Goal: Transaction & Acquisition: Purchase product/service

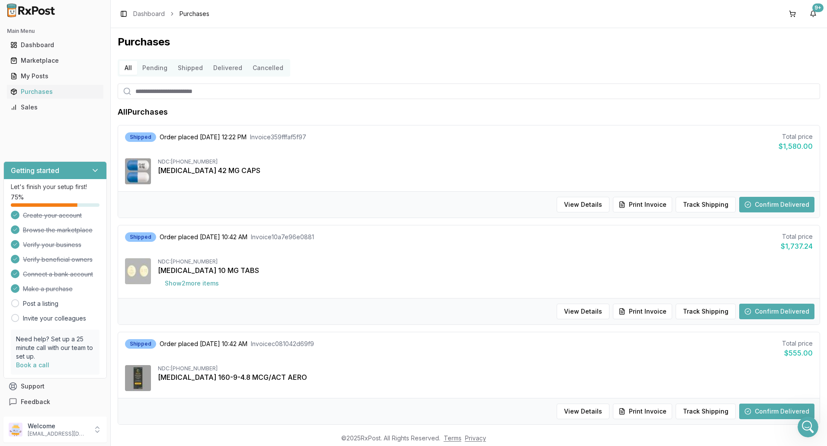
scroll to position [7647, 0]
click at [804, 426] on icon "Open Intercom Messenger" at bounding box center [807, 426] width 14 height 14
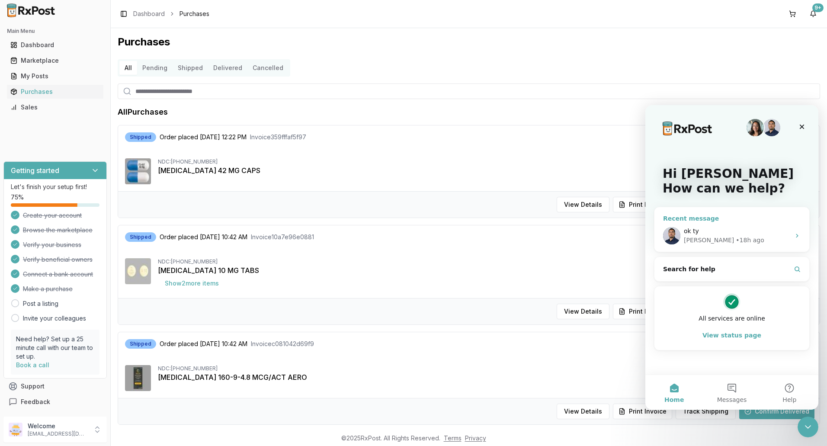
click at [789, 235] on div "ok ty" at bounding box center [737, 231] width 106 height 9
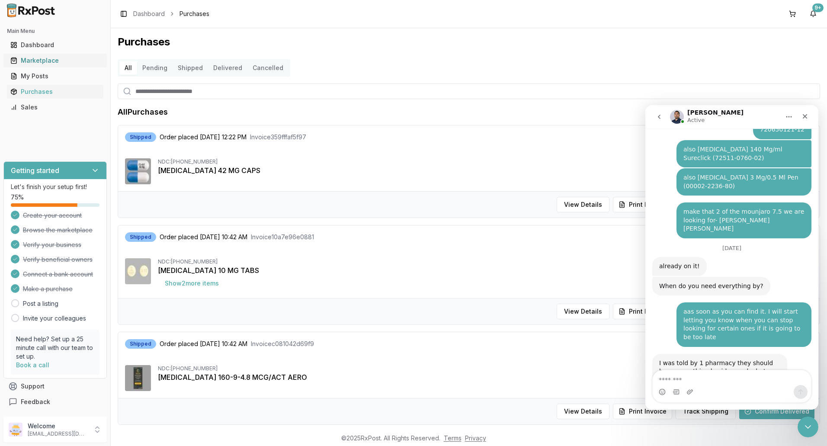
click at [38, 61] on div "Marketplace" at bounding box center [55, 60] width 90 height 9
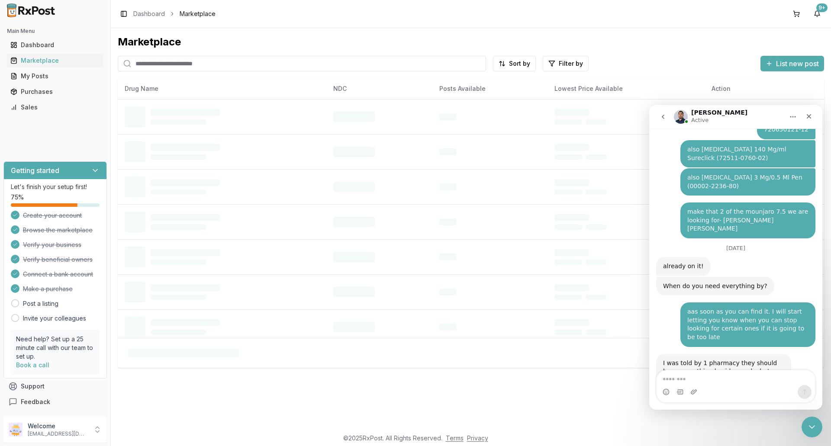
click at [167, 64] on input "search" at bounding box center [302, 64] width 368 height 16
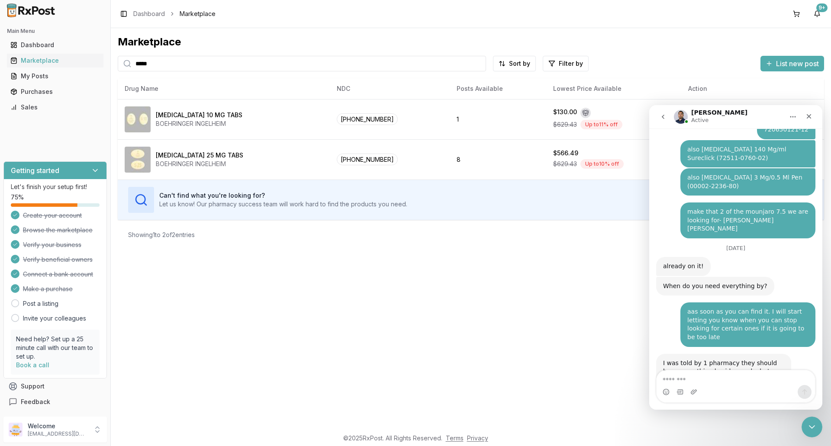
type input "*****"
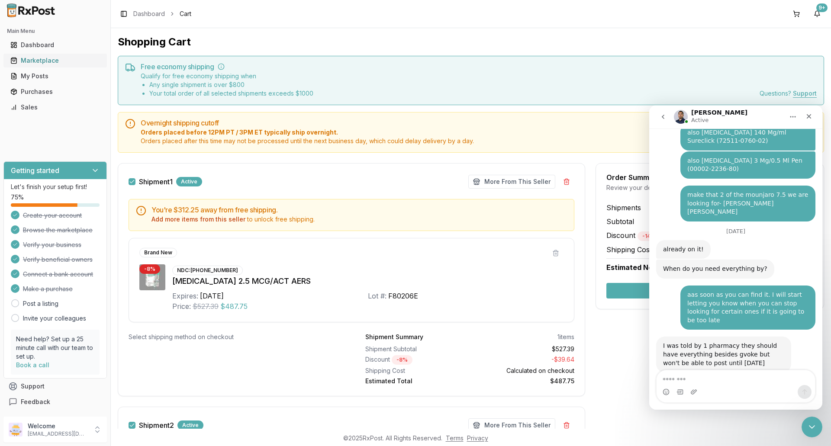
click at [42, 62] on div "Marketplace" at bounding box center [55, 60] width 90 height 9
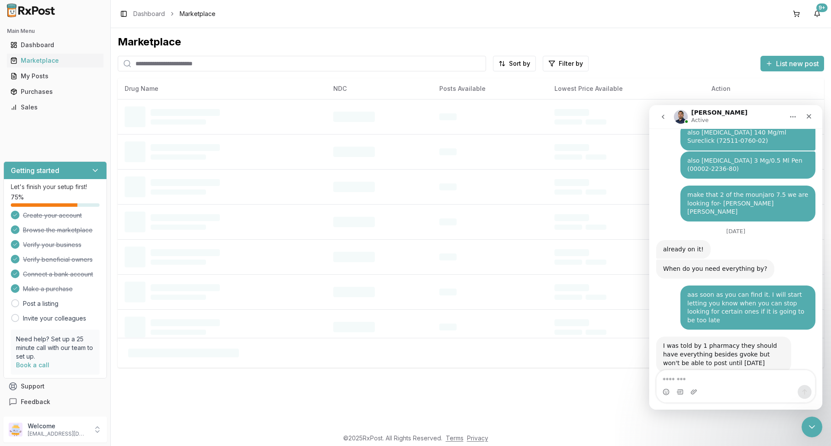
click at [183, 64] on input "search" at bounding box center [302, 64] width 368 height 16
type input "*********"
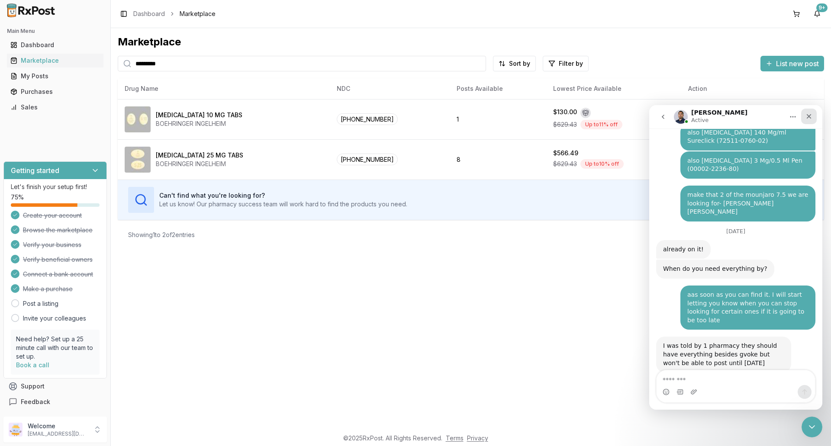
click at [816, 115] on nav "Manuel Active" at bounding box center [735, 116] width 173 height 23
click at [808, 117] on icon "Close" at bounding box center [809, 116] width 5 height 5
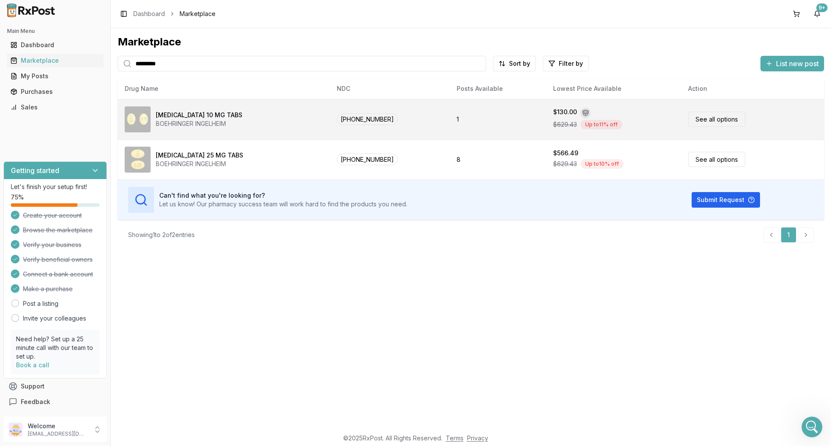
click at [716, 123] on link "See all options" at bounding box center [716, 119] width 57 height 15
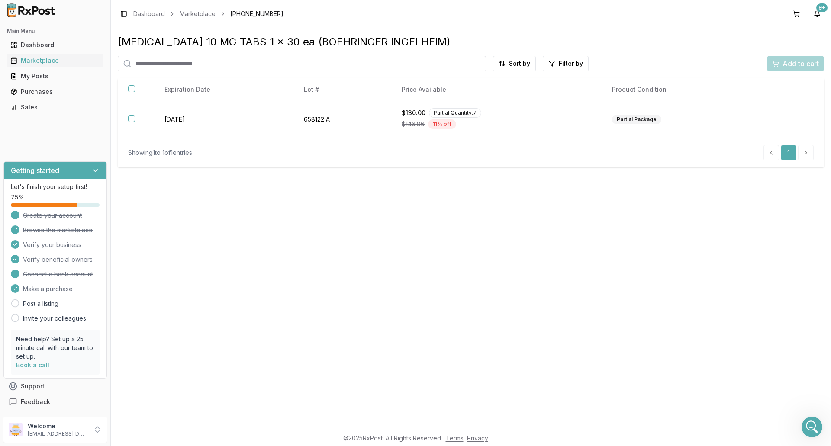
click at [770, 154] on li "pagination" at bounding box center [771, 153] width 16 height 16
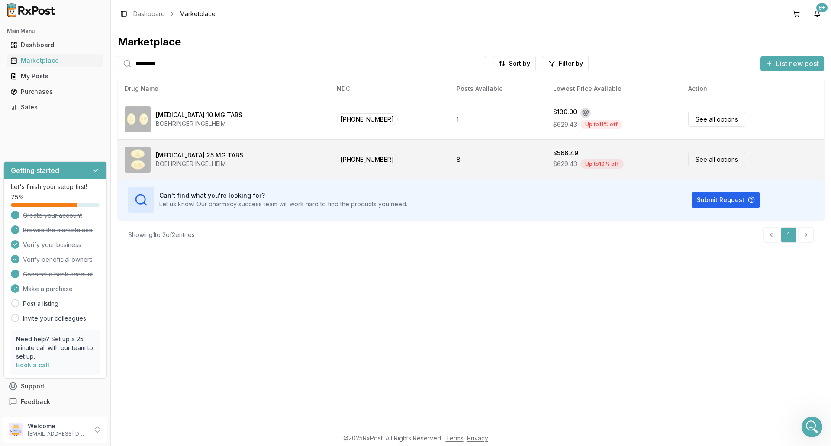
click at [721, 160] on link "See all options" at bounding box center [716, 159] width 57 height 15
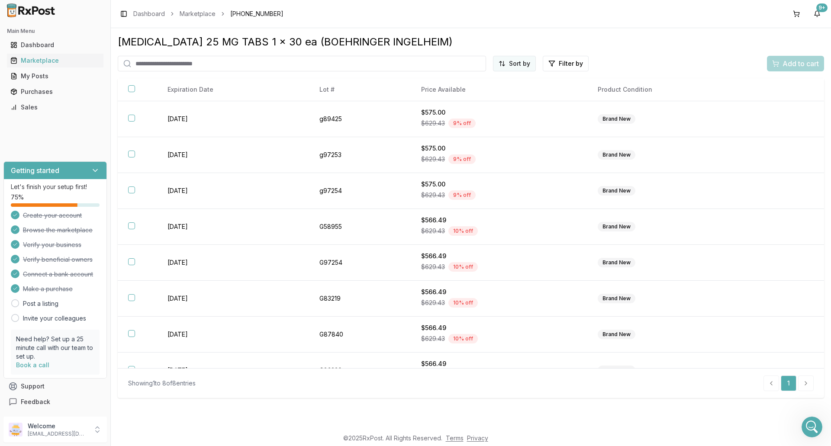
click at [521, 64] on html "Main Menu Dashboard Marketplace My Posts Purchases Sales Getting started Let's …" at bounding box center [415, 223] width 831 height 446
click at [476, 95] on div "Price (Low to High)" at bounding box center [493, 96] width 82 height 14
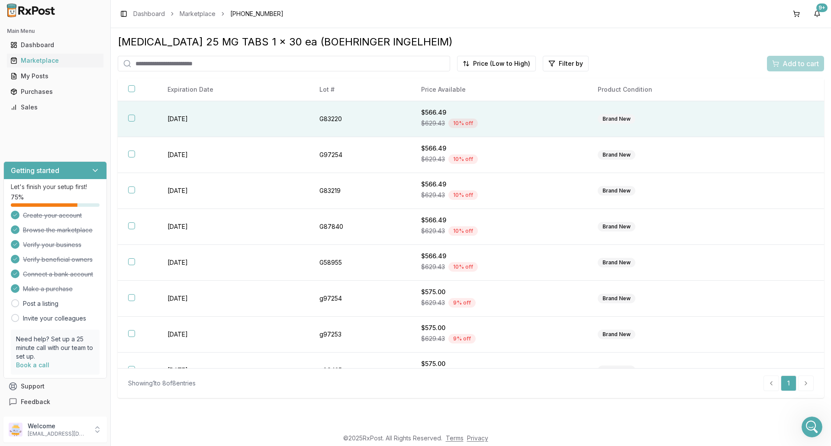
click at [135, 119] on th at bounding box center [137, 119] width 39 height 36
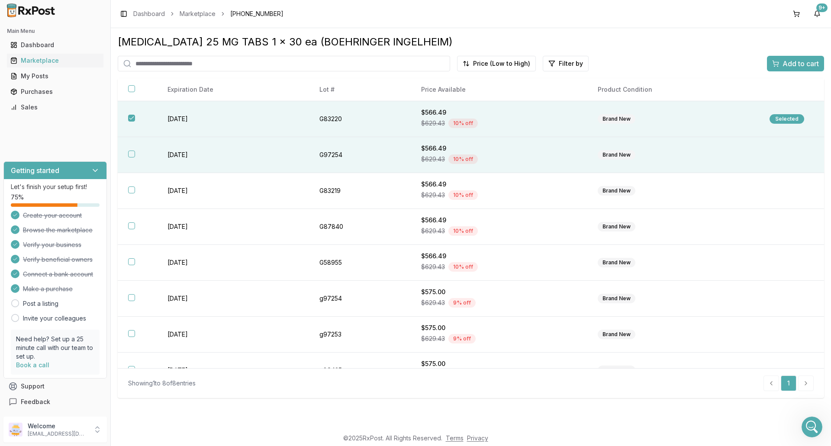
click at [132, 151] on button "button" at bounding box center [131, 154] width 7 height 7
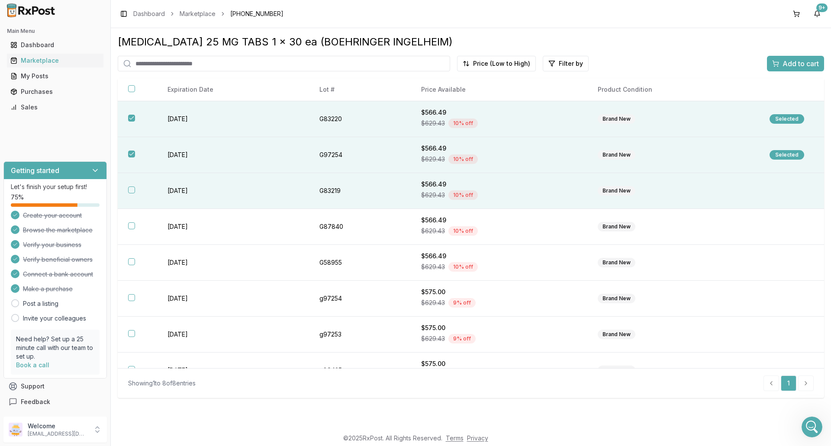
click at [130, 190] on button "button" at bounding box center [131, 190] width 7 height 7
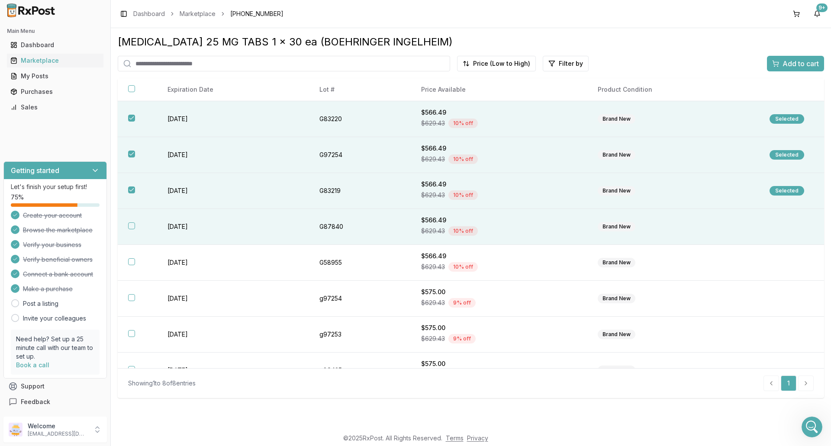
click at [132, 227] on button "button" at bounding box center [131, 225] width 7 height 7
click at [805, 63] on span "Add to cart" at bounding box center [800, 63] width 36 height 10
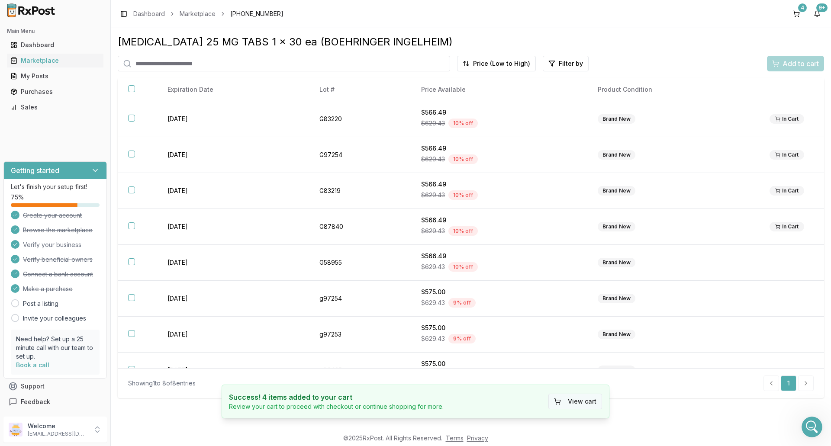
click at [581, 405] on button "View cart" at bounding box center [575, 402] width 54 height 16
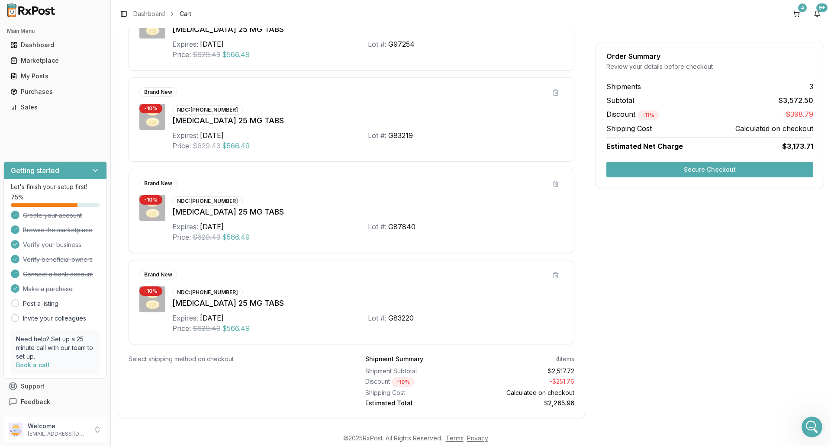
scroll to position [727, 0]
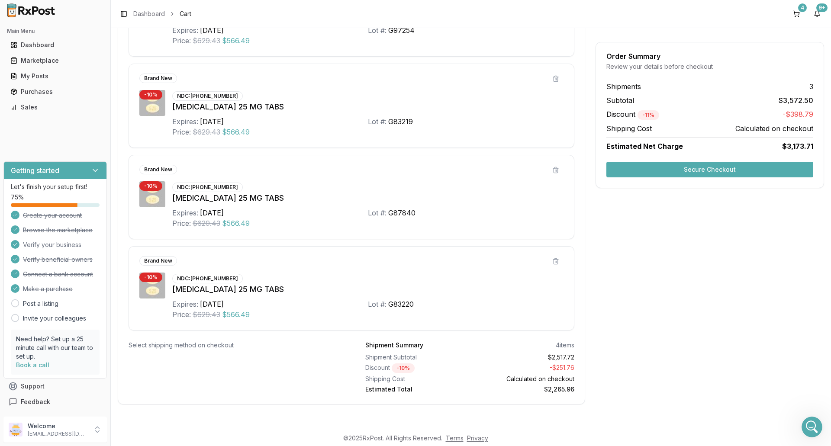
drag, startPoint x: 701, startPoint y: 169, endPoint x: 695, endPoint y: 169, distance: 6.1
click at [701, 169] on button "Secure Checkout" at bounding box center [709, 170] width 207 height 16
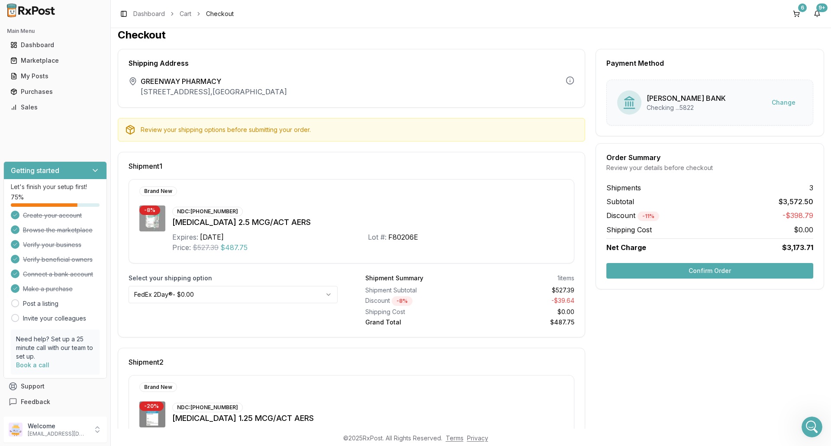
click at [720, 273] on button "Confirm Order" at bounding box center [709, 271] width 207 height 16
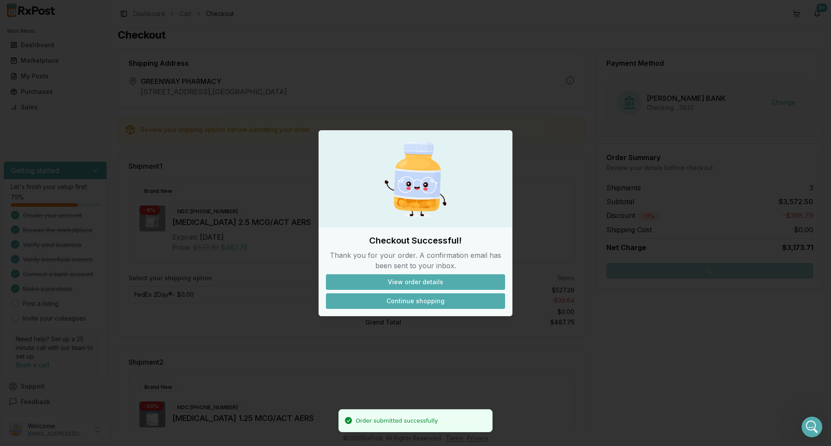
drag, startPoint x: 424, startPoint y: 286, endPoint x: 378, endPoint y: 301, distance: 48.7
click at [378, 301] on div "Checkout Successful! Thank you for your order. A confirmation email has been se…" at bounding box center [415, 272] width 193 height 74
click at [377, 301] on button "Continue shopping" at bounding box center [415, 301] width 179 height 16
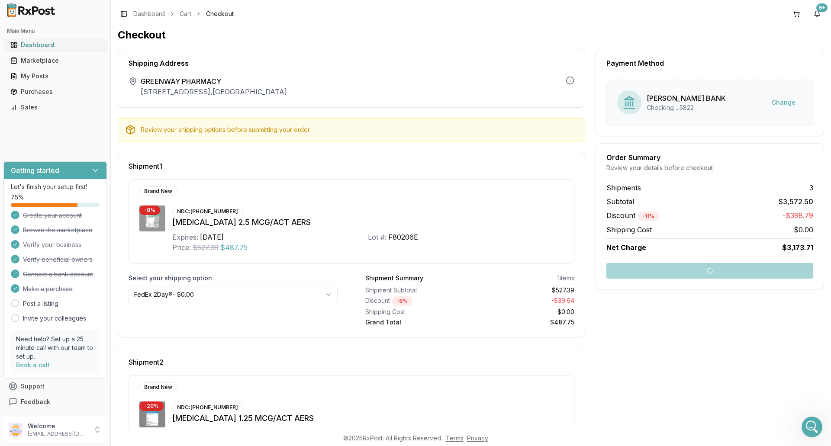
click at [19, 42] on div "Dashboard" at bounding box center [55, 45] width 90 height 9
